Goal: Check status: Check status

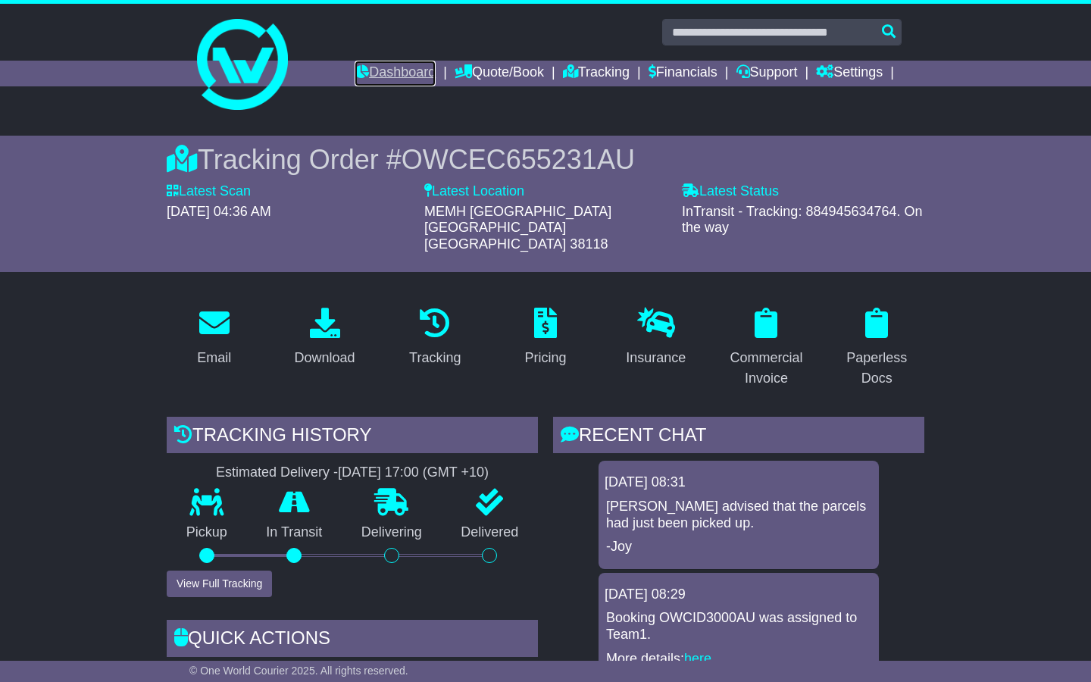
click at [392, 70] on link "Dashboard" at bounding box center [395, 74] width 81 height 26
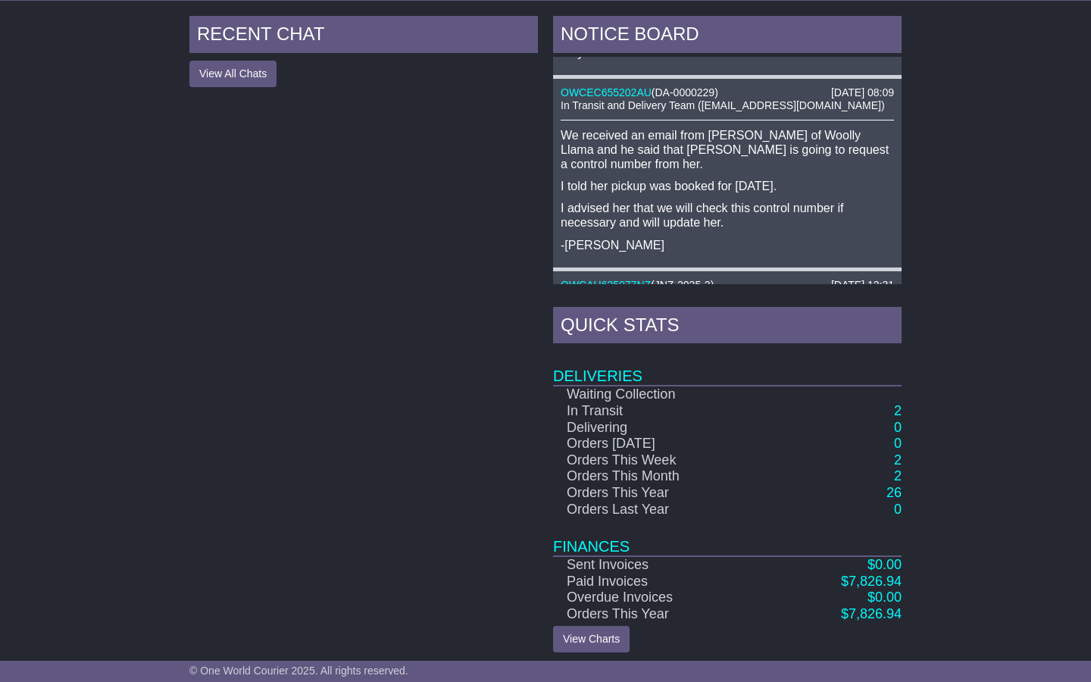
scroll to position [571, 0]
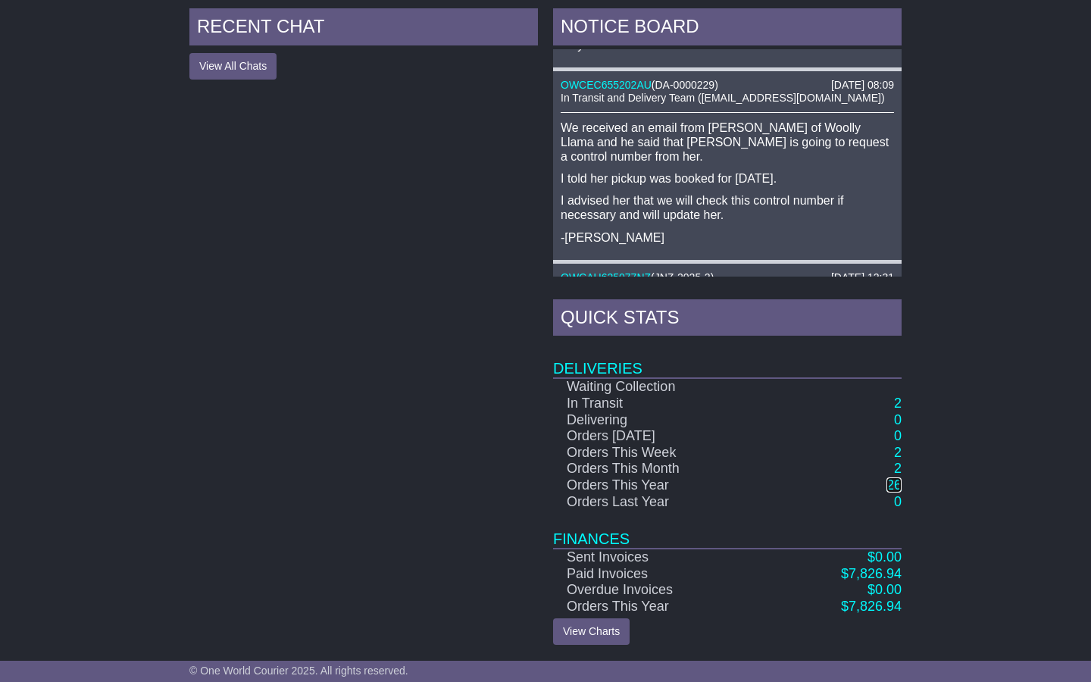
click at [895, 485] on link "26" at bounding box center [894, 484] width 15 height 15
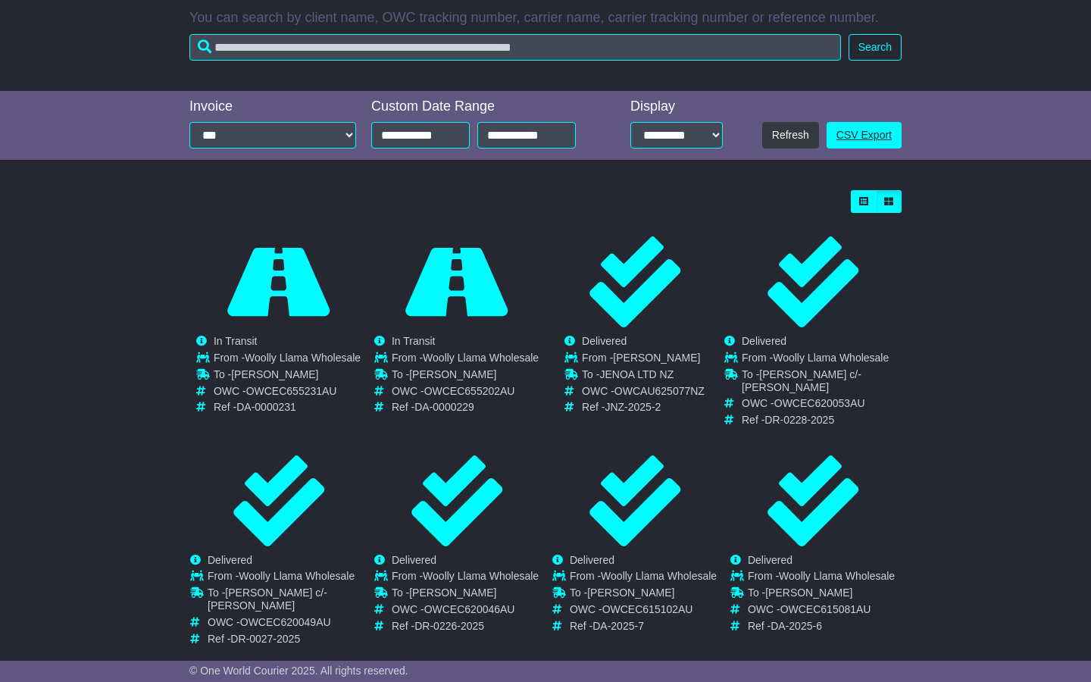
scroll to position [351, 0]
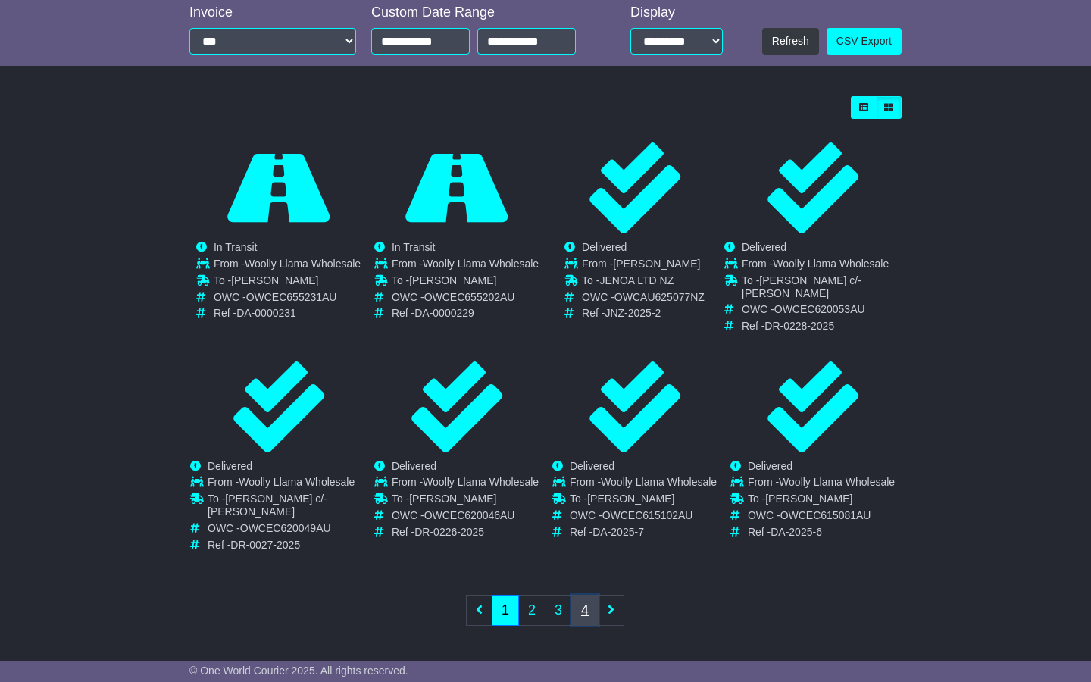
click at [587, 611] on link "4" at bounding box center [584, 610] width 27 height 31
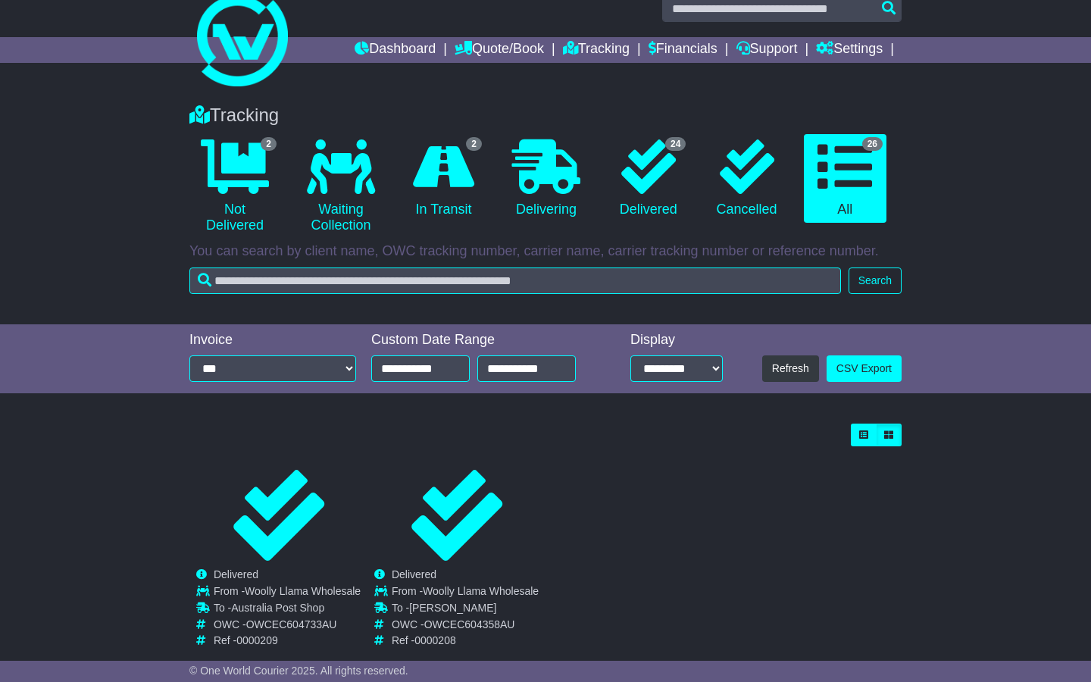
scroll to position [0, 0]
